Goal: Find specific page/section: Find specific page/section

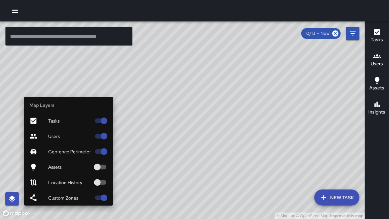
click at [12, 196] on icon "button" at bounding box center [12, 198] width 6 height 6
click at [49, 136] on span "Users" at bounding box center [69, 136] width 43 height 7
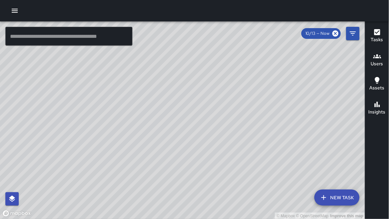
drag, startPoint x: 207, startPoint y: 139, endPoint x: 149, endPoint y: 138, distance: 58.1
click at [149, 138] on div "© Mapbox © OpenStreetMap Improve this map" at bounding box center [182, 119] width 365 height 197
click at [45, 40] on input "text" at bounding box center [68, 36] width 127 height 19
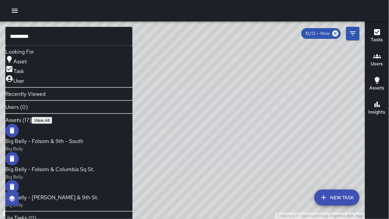
click at [49, 123] on span "View All" at bounding box center [41, 120] width 15 height 5
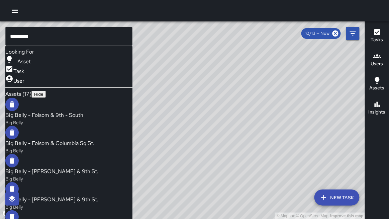
click at [83, 119] on p "Big Belly" at bounding box center [44, 122] width 78 height 7
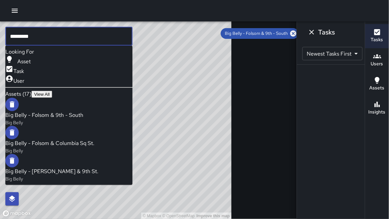
click at [69, 40] on input "*********" at bounding box center [68, 36] width 127 height 19
click at [66, 139] on span "Big Belly - Folsom & Columbia Sq St." at bounding box center [49, 142] width 89 height 7
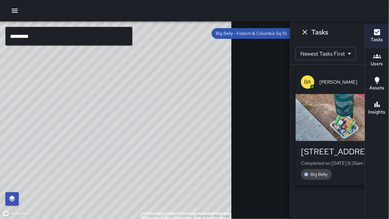
click at [297, 128] on div "button" at bounding box center [339, 117] width 88 height 47
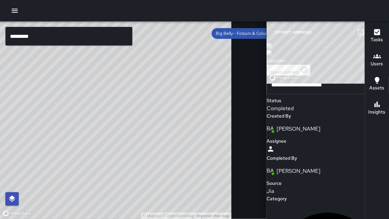
scroll to position [30, 0]
click at [290, 32] on icon at bounding box center [293, 33] width 6 height 6
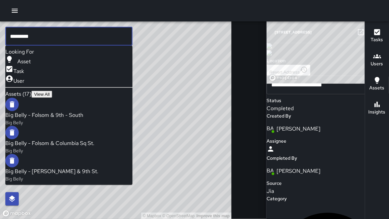
click at [69, 33] on input "*********" at bounding box center [68, 36] width 127 height 19
type input "*"
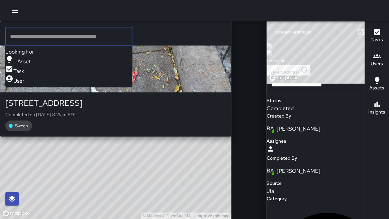
click at [117, 125] on div "© Mapbox © OpenStreetMap Improve this map BA [PERSON_NAME] [STREET_ADDRESS] Com…" at bounding box center [115, 119] width 231 height 197
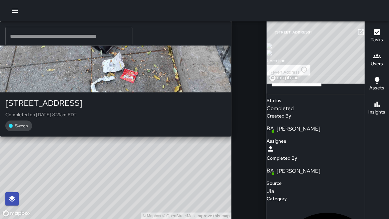
click at [114, 112] on div "BA [PERSON_NAME] [STREET_ADDRESS] Completed on [DATE] 8:21am PDT Sweep" at bounding box center [115, 78] width 231 height 115
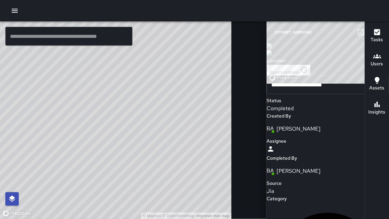
scroll to position [418, 0]
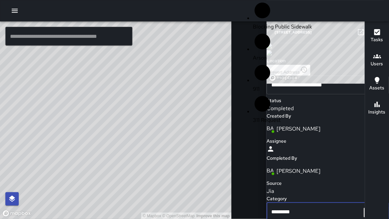
scroll to position [311, 0]
drag, startPoint x: 272, startPoint y: 139, endPoint x: 264, endPoint y: 143, distance: 8.5
click at [266, 202] on input "*********" at bounding box center [325, 211] width 118 height 19
type input "***"
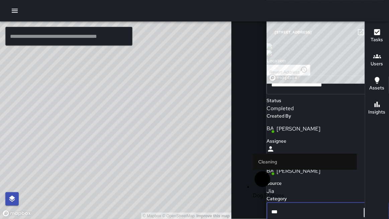
click at [269, 169] on li "Dog Stations" at bounding box center [305, 184] width 104 height 30
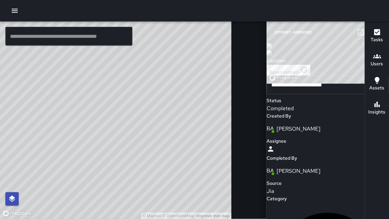
click at [367, 32] on button "button" at bounding box center [373, 31] width 13 height 13
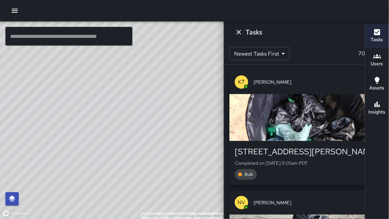
click at [77, 39] on input "text" at bounding box center [68, 36] width 127 height 19
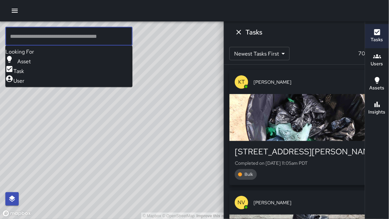
click at [331, 35] on icon at bounding box center [334, 33] width 7 height 7
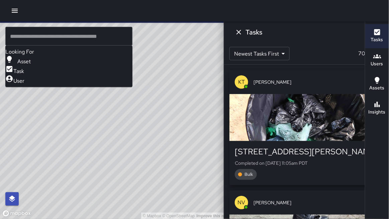
click at [91, 33] on input "text" at bounding box center [68, 36] width 127 height 19
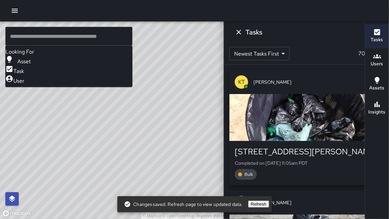
click at [243, 35] on icon "Dismiss" at bounding box center [239, 32] width 8 height 8
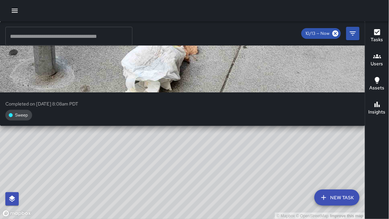
drag, startPoint x: 287, startPoint y: 96, endPoint x: 263, endPoint y: 88, distance: 25.4
click at [263, 88] on div "© Mapbox © OpenStreetMap Improve this map [PERSON_NAME] Completed on [DATE] 8:0…" at bounding box center [182, 119] width 365 height 197
